Goal: Task Accomplishment & Management: Complete application form

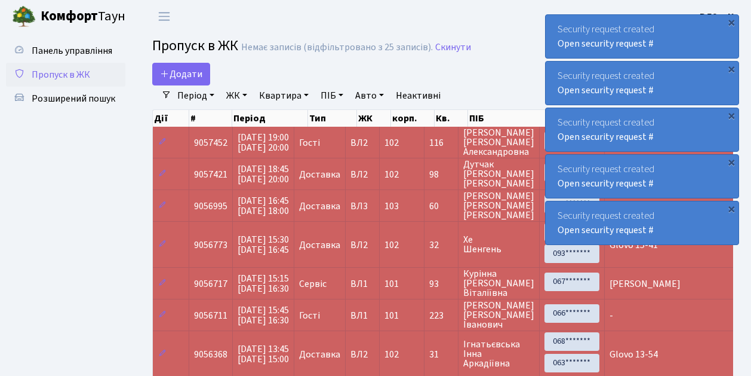
select select "25"
click at [185, 75] on span "Додати" at bounding box center [181, 73] width 42 height 13
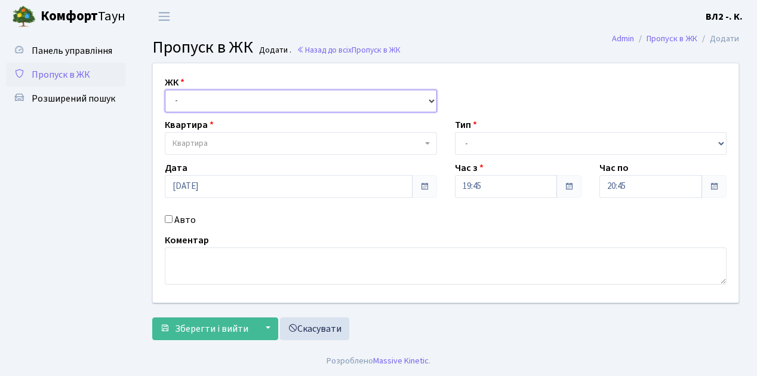
click at [195, 94] on select "- ВЛ1, Ужгородський пров., 4/1 ВЛ2, пр.Голосіївський, 76 ВЛ3, пр.Голосіївський,…" at bounding box center [301, 101] width 272 height 23
select select "317"
click at [165, 90] on select "- ВЛ1, Ужгородський пров., 4/1 ВЛ2, пр.Голосіївський, 76 ВЛ3, пр.Голосіївський,…" at bounding box center [301, 101] width 272 height 23
select select
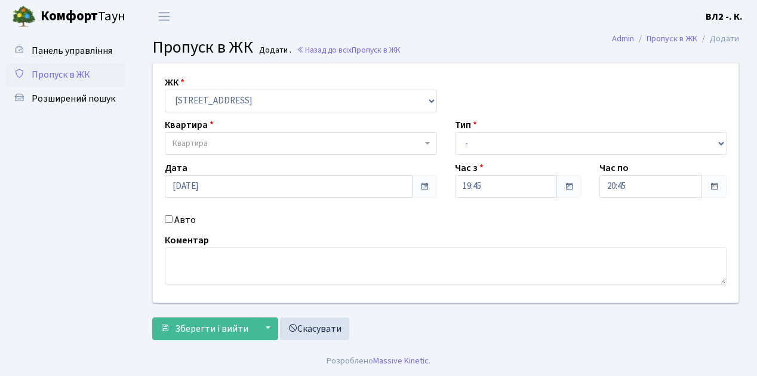
click at [213, 144] on span "Квартира" at bounding box center [298, 143] width 250 height 12
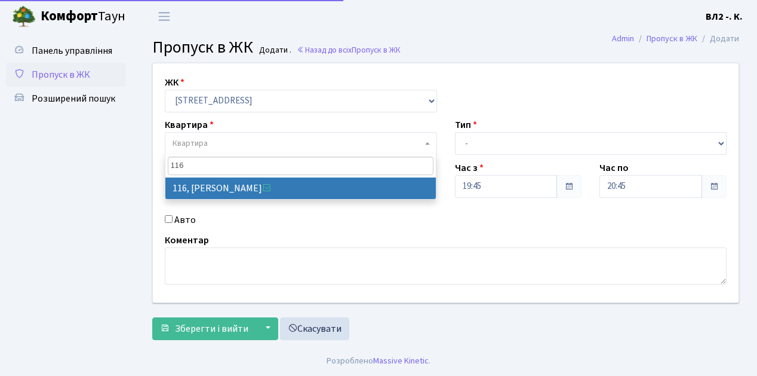
type input "116"
select select "38284"
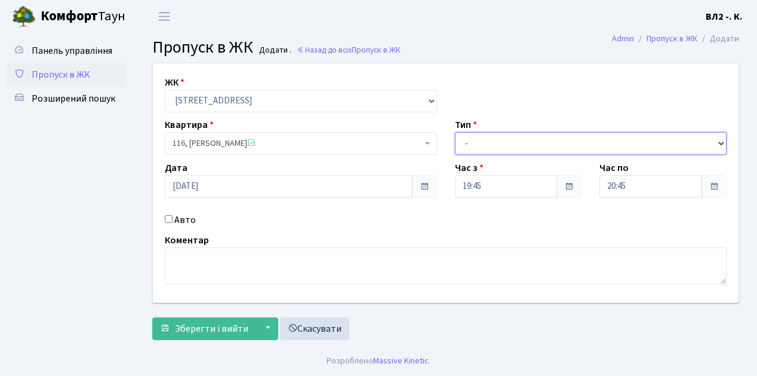
click at [525, 140] on select "- Доставка Таксі Гості Сервіс" at bounding box center [591, 143] width 272 height 23
select select "1"
click at [455, 132] on select "- Доставка Таксі Гості Сервіс" at bounding box center [591, 143] width 272 height 23
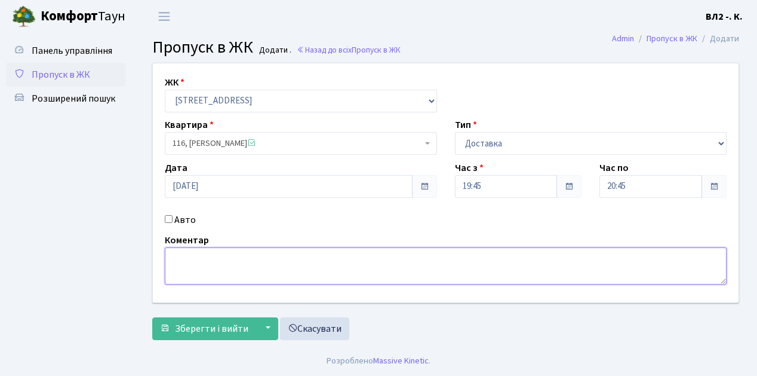
click at [227, 258] on textarea at bounding box center [446, 265] width 562 height 37
type textarea "Glovo"
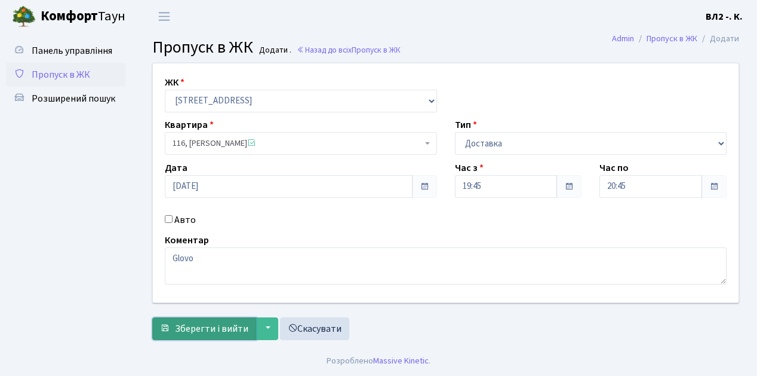
click at [208, 331] on span "Зберегти і вийти" at bounding box center [211, 328] width 73 height 13
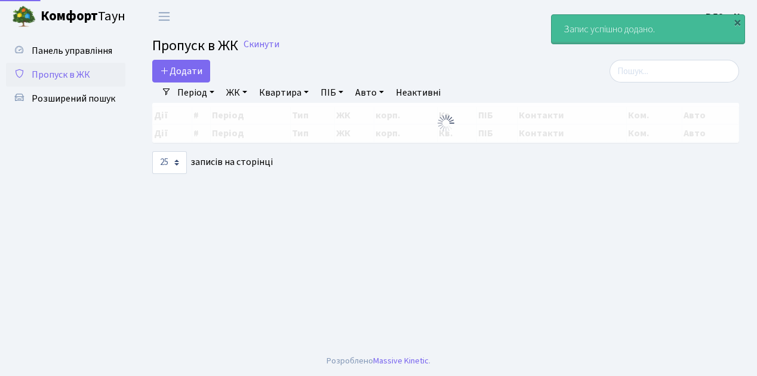
select select "25"
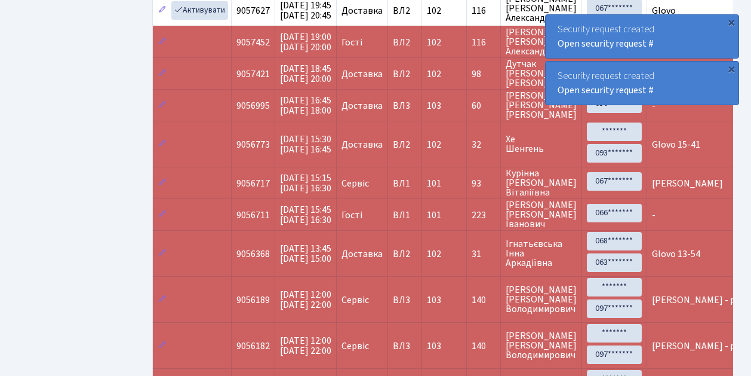
scroll to position [119, 0]
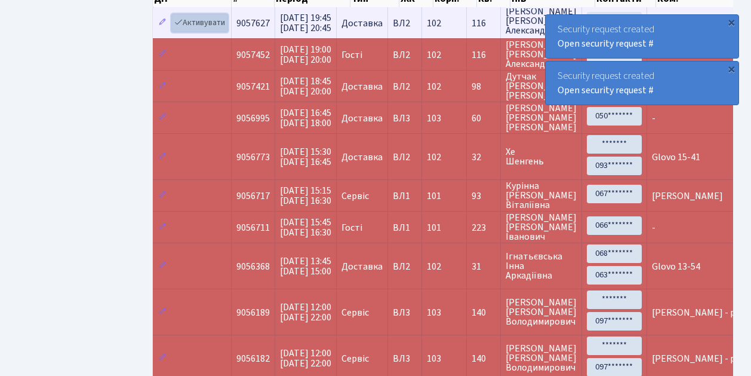
click at [210, 23] on link "Активувати" at bounding box center [199, 23] width 57 height 19
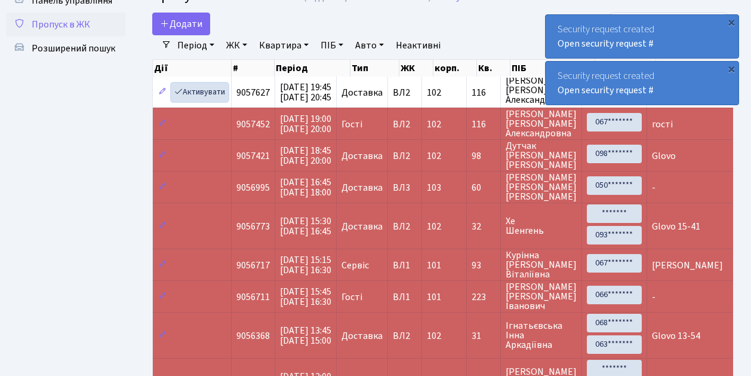
scroll to position [5, 0]
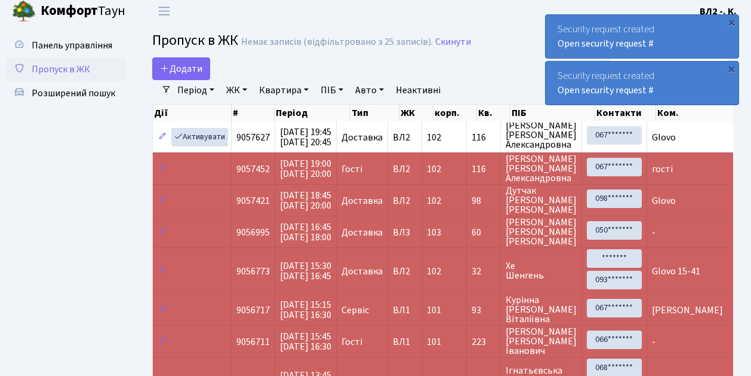
click at [185, 91] on link "Період" at bounding box center [196, 90] width 47 height 20
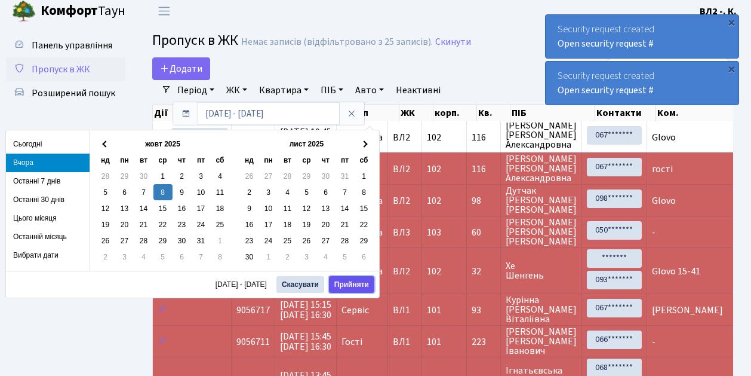
click at [347, 281] on button "Прийняти" at bounding box center [351, 284] width 45 height 17
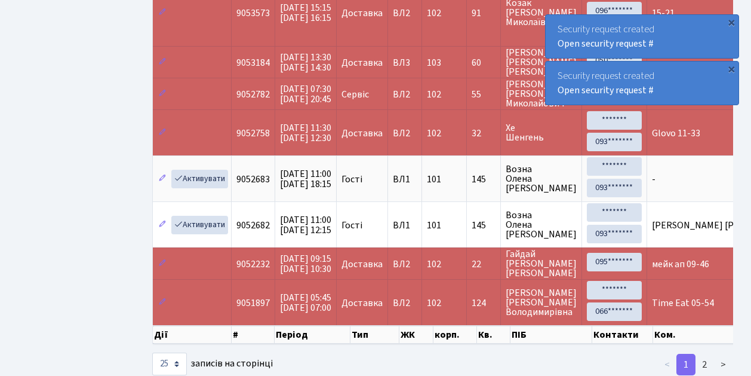
scroll to position [1023, 0]
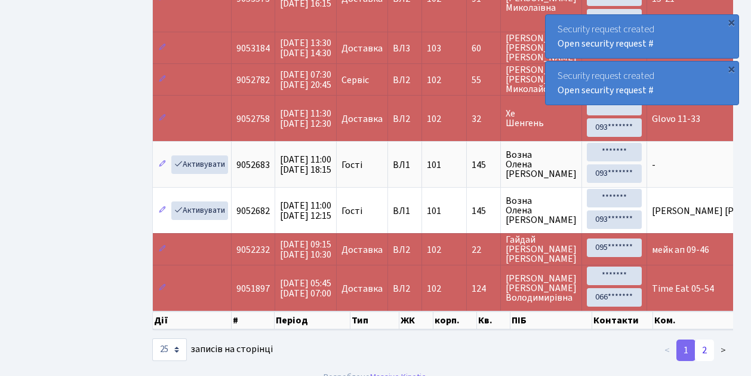
click at [704, 339] on link "2" at bounding box center [704, 350] width 19 height 22
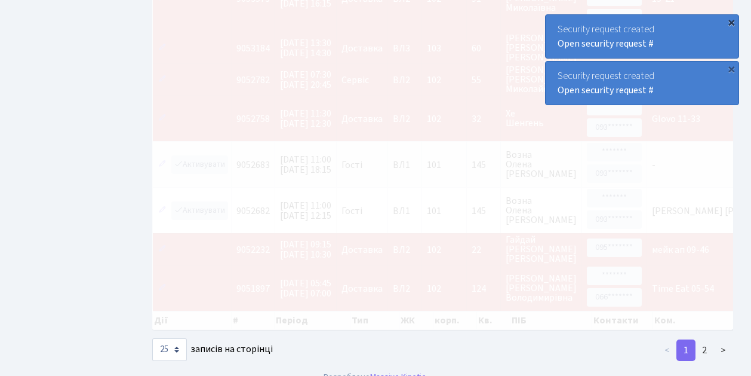
click at [730, 21] on div "×" at bounding box center [732, 22] width 12 height 12
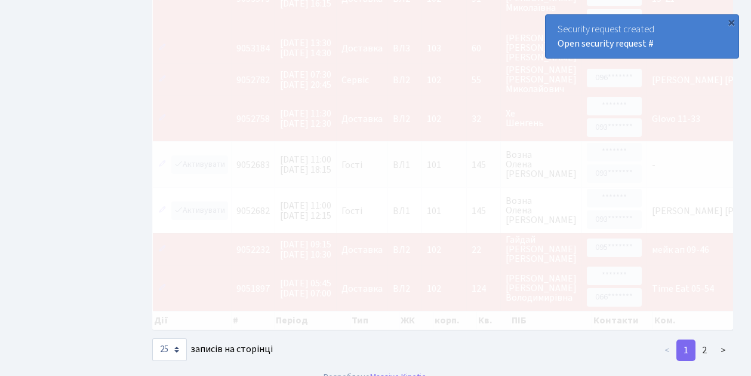
click at [730, 21] on div "×" at bounding box center [732, 22] width 12 height 12
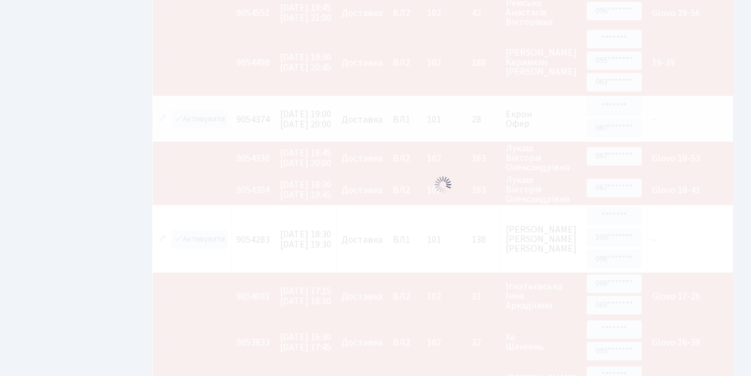
scroll to position [545, 0]
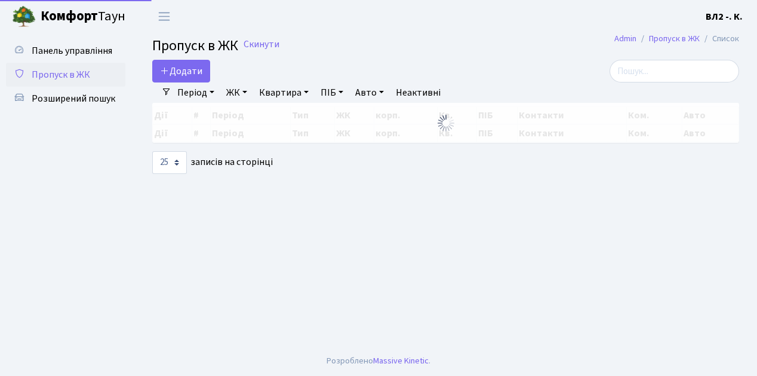
select select "25"
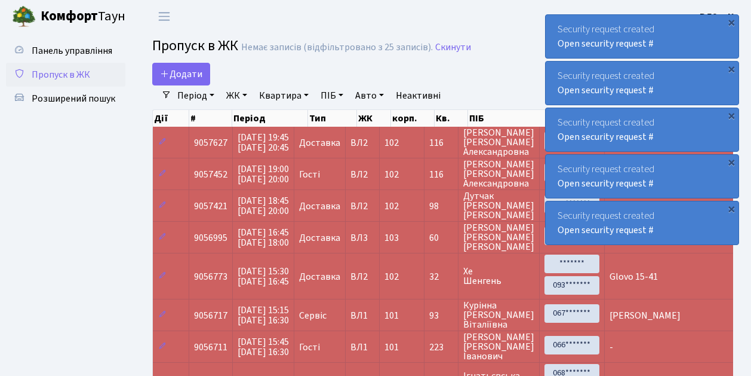
click at [73, 74] on span "Пропуск в ЖК" at bounding box center [61, 74] width 59 height 13
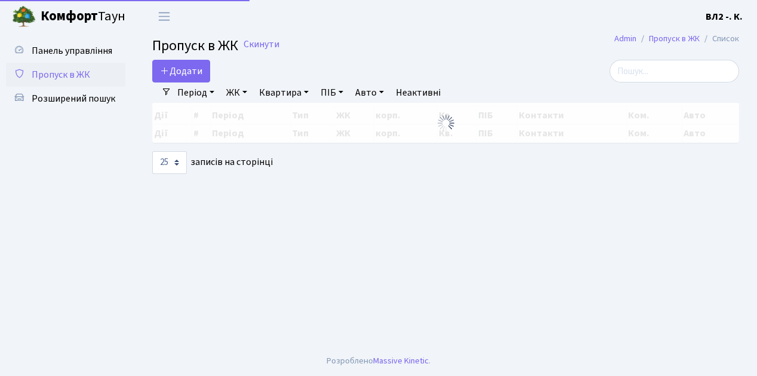
select select "25"
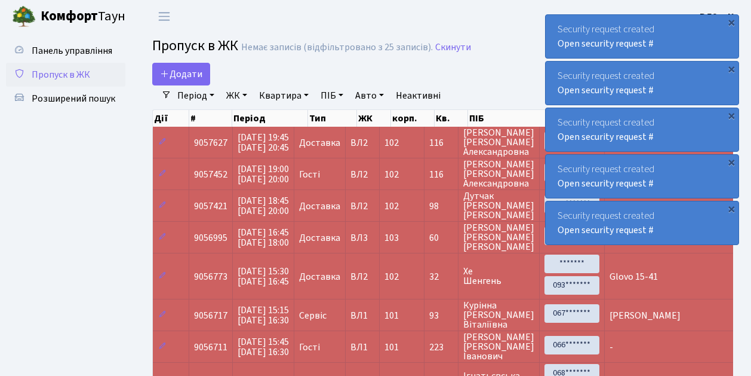
click at [276, 94] on link "Квартира" at bounding box center [283, 95] width 59 height 20
click at [193, 75] on span "Додати" at bounding box center [181, 73] width 42 height 13
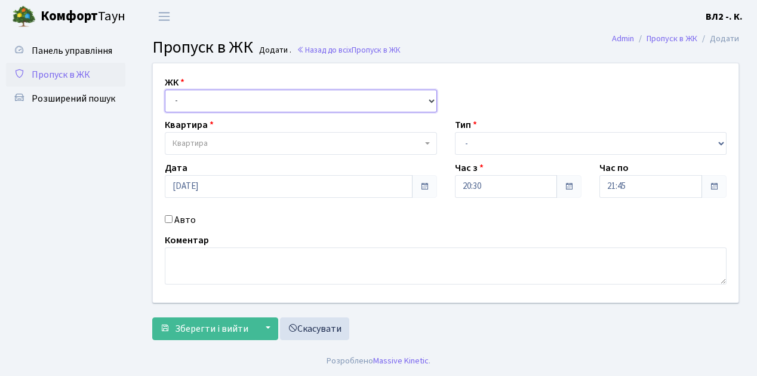
click at [194, 99] on select "- [STREET_ADDRESS][PERSON_NAME]" at bounding box center [301, 101] width 272 height 23
select select "317"
click at [165, 90] on select "- ВЛ1, Ужгородський пров., 4/1 ВЛ2, пр.Голосіївський, 76 ВЛ3, пр.Голосіївський,…" at bounding box center [301, 101] width 272 height 23
select select
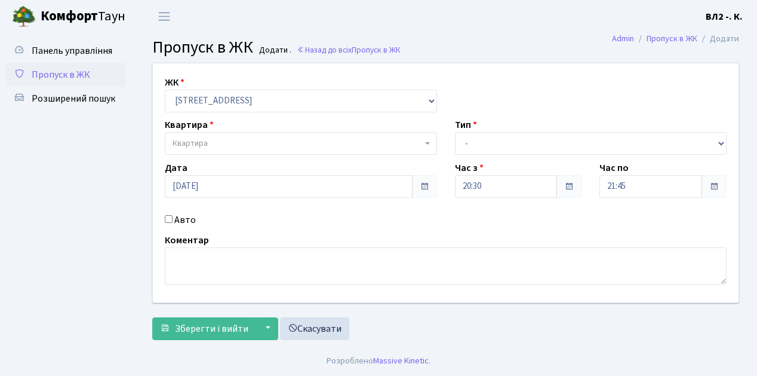
click at [221, 146] on span "Квартира" at bounding box center [298, 143] width 250 height 12
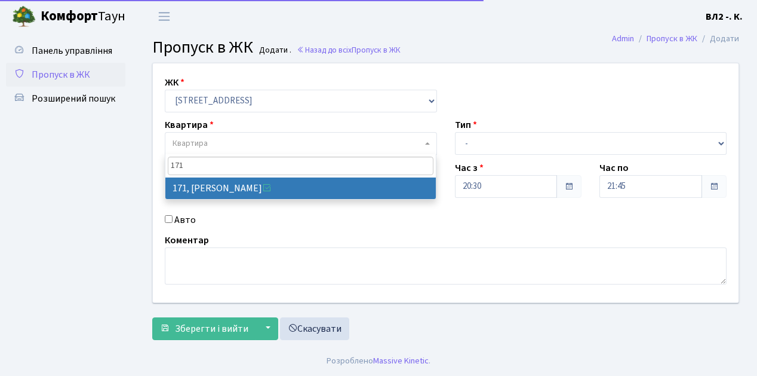
type input "171"
select select "38449"
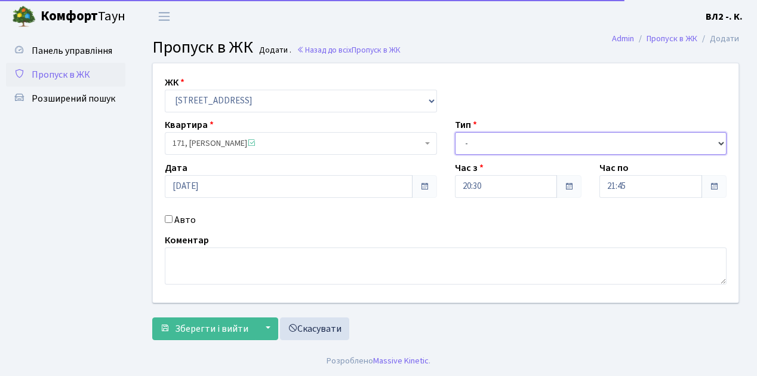
click at [460, 133] on select "- Доставка Таксі Гості Сервіс" at bounding box center [591, 143] width 272 height 23
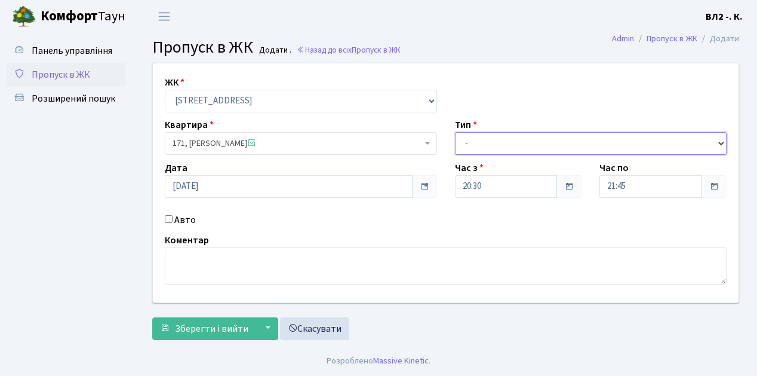
select select "1"
click at [455, 132] on select "- Доставка Таксі Гості Сервіс" at bounding box center [591, 143] width 272 height 23
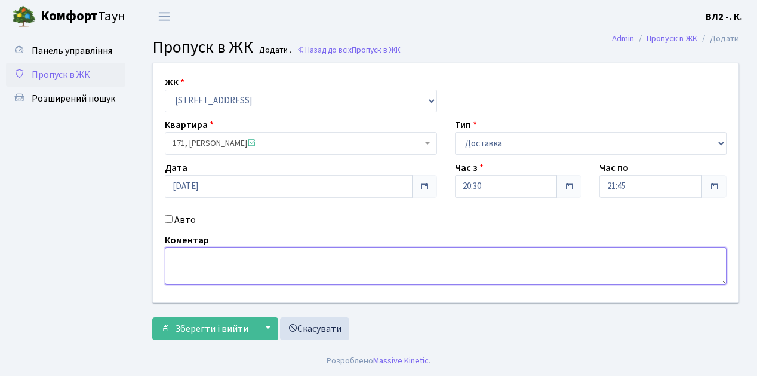
click at [201, 270] on textarea at bounding box center [446, 265] width 562 height 37
type textarea "Glovo"
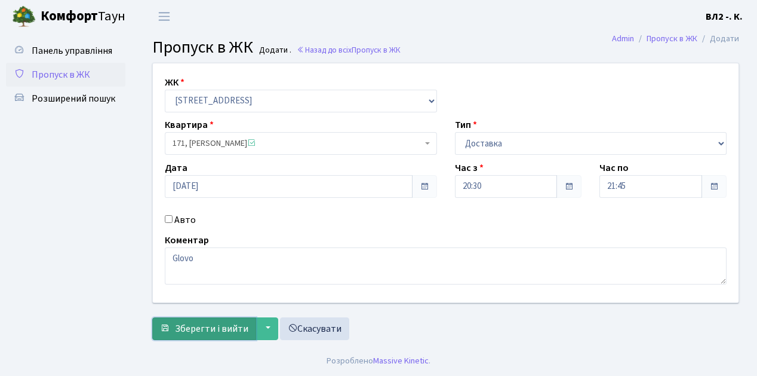
click at [210, 326] on span "Зберегти і вийти" at bounding box center [211, 328] width 73 height 13
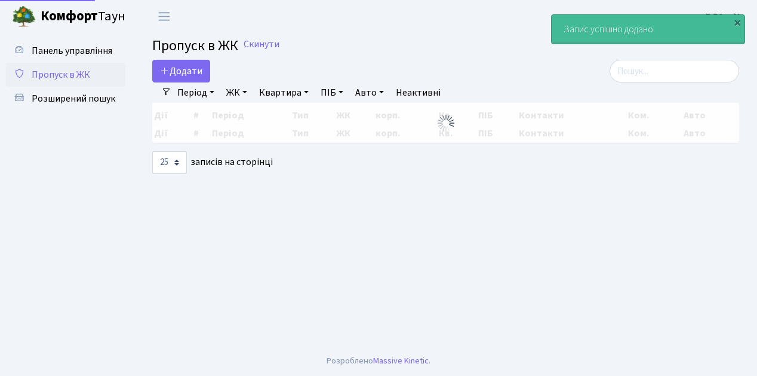
select select "25"
